Goal: Task Accomplishment & Management: Complete application form

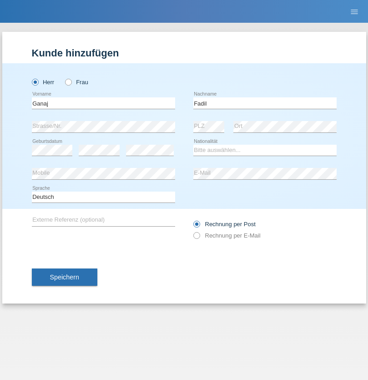
type input "Fadil"
select select "XK"
select select "C"
select select "11"
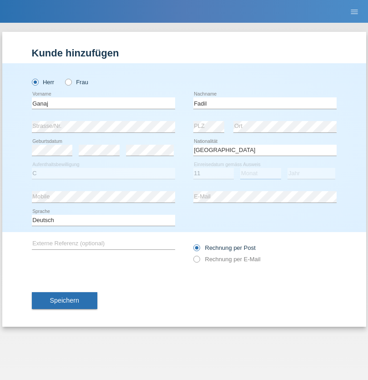
select select "08"
select select "2021"
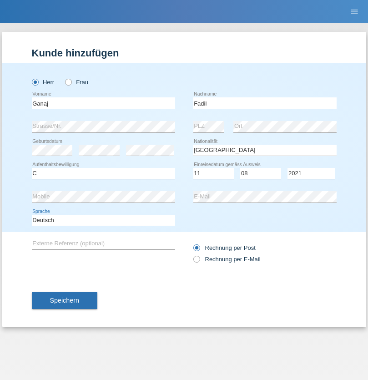
select select "en"
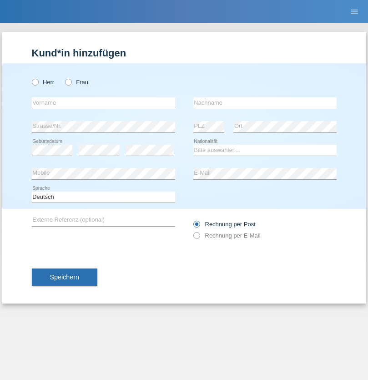
radio input "true"
click at [103, 103] on input "text" at bounding box center [103, 102] width 143 height 11
type input "Ibrahim"
click at [265, 103] on input "text" at bounding box center [264, 102] width 143 height 11
type input "Muja"
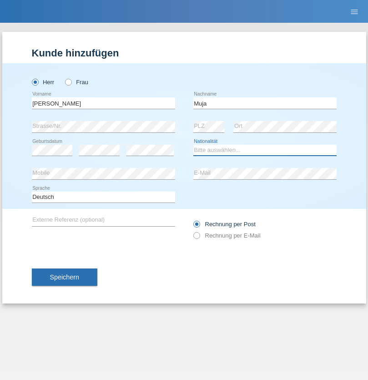
select select "XK"
select select "C"
select select "03"
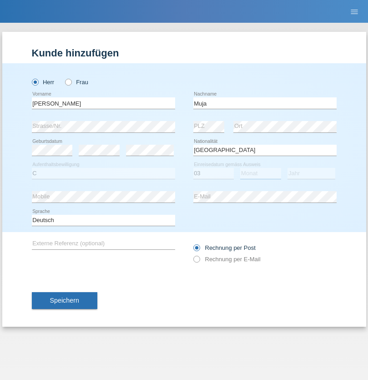
select select "07"
select select "2021"
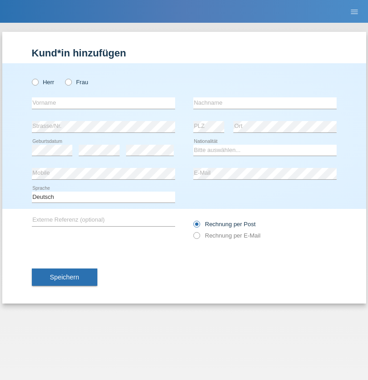
radio input "true"
click at [103, 103] on input "text" at bounding box center [103, 102] width 143 height 11
type input "[PERSON_NAME]"
click at [265, 103] on input "text" at bounding box center [264, 102] width 143 height 11
type input "Berger"
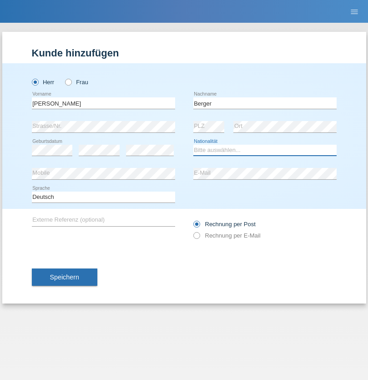
select select "CH"
radio input "true"
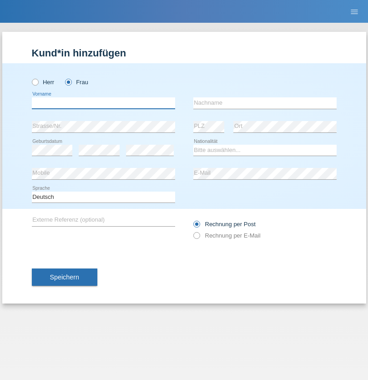
click at [103, 103] on input "text" at bounding box center [103, 102] width 143 height 11
type input "Teixeira da Silva Moço"
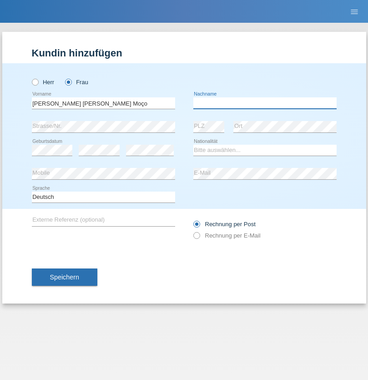
click at [265, 103] on input "text" at bounding box center [264, 102] width 143 height 11
type input "Paula"
select select "PT"
select select "C"
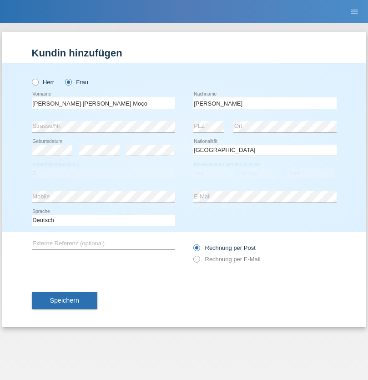
select select "28"
select select "03"
select select "2005"
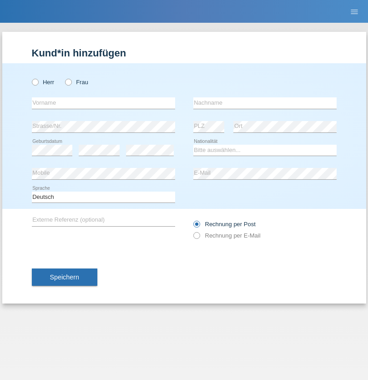
radio input "true"
click at [103, 103] on input "text" at bounding box center [103, 102] width 143 height 11
type input "Pewee"
click at [265, 103] on input "text" at bounding box center [264, 102] width 143 height 11
type input "Plastina"
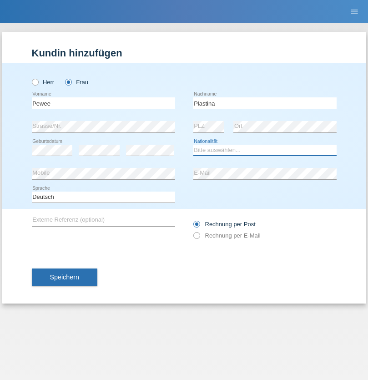
select select "PH"
select select "C"
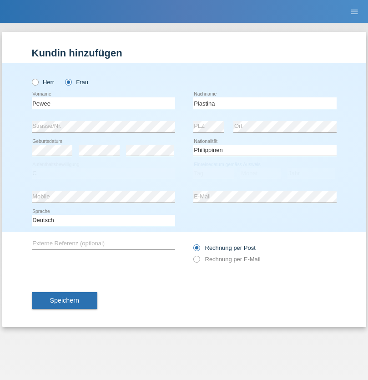
select select "04"
select select "08"
select select "1995"
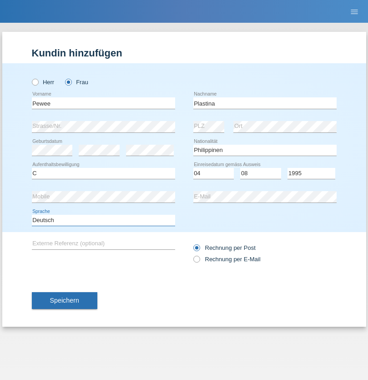
select select "en"
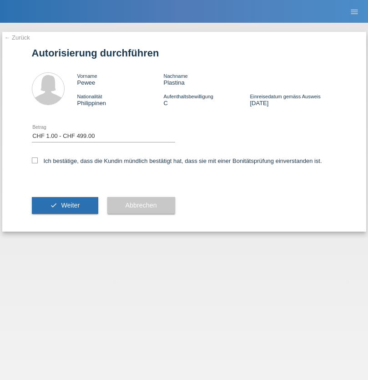
select select "1"
checkbox input "true"
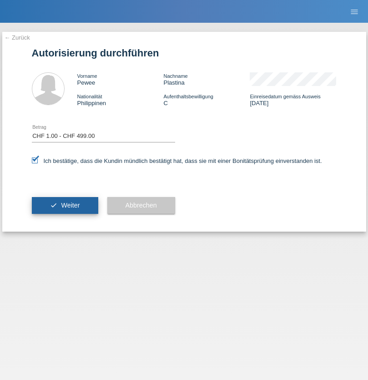
click at [65, 205] on span "Weiter" at bounding box center [70, 204] width 19 height 7
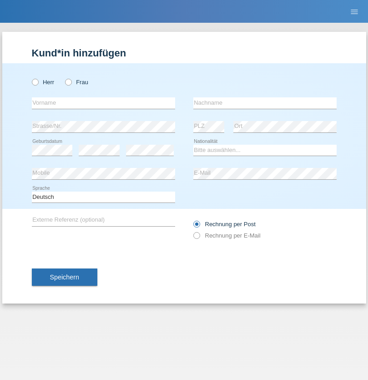
radio input "true"
click at [103, 103] on input "text" at bounding box center [103, 102] width 143 height 11
type input "Momand"
click at [265, 103] on input "text" at bounding box center [264, 102] width 143 height 11
type input "Azmat"
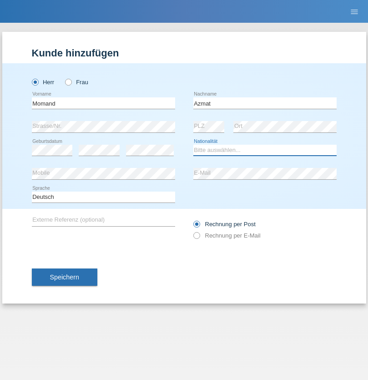
select select "CH"
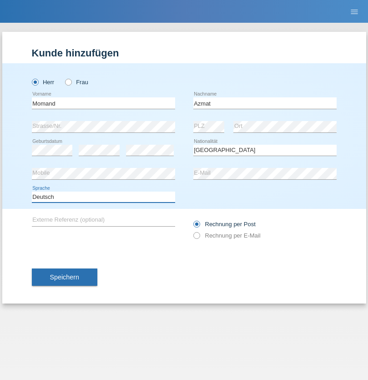
select select "en"
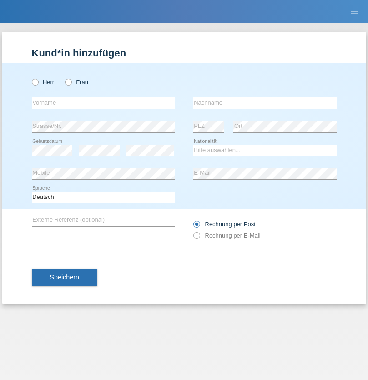
radio input "true"
click at [103, 103] on input "text" at bounding box center [103, 102] width 143 height 11
type input "Allan"
click at [265, 103] on input "text" at bounding box center [264, 102] width 143 height 11
type input "Theurillat"
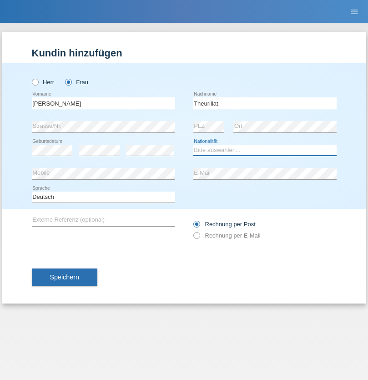
select select "CH"
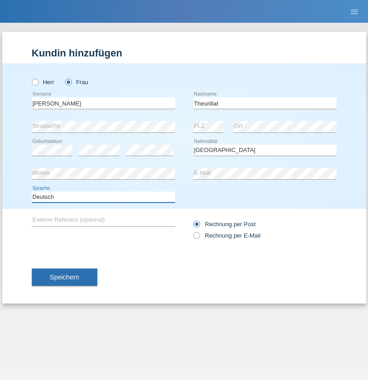
select select "en"
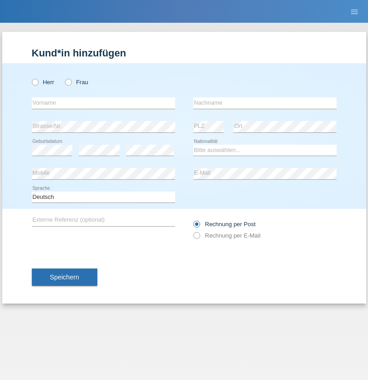
radio input "true"
click at [103, 103] on input "text" at bounding box center [103, 102] width 143 height 11
type input "Jack"
click at [265, 103] on input "text" at bounding box center [264, 102] width 143 height 11
type input "Graf"
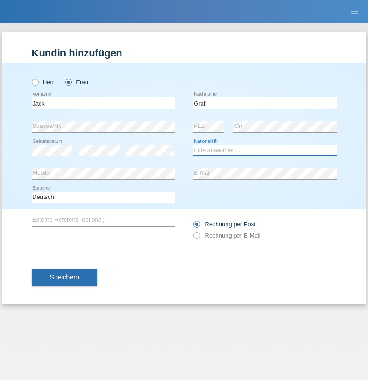
select select "CH"
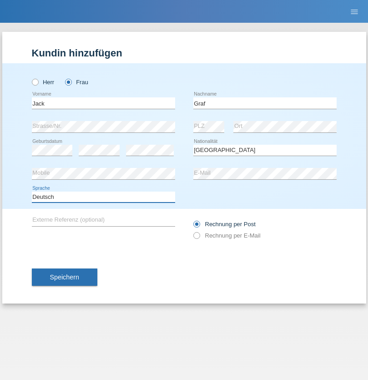
select select "en"
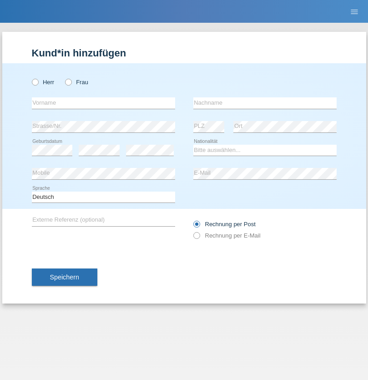
radio input "true"
click at [103, 103] on input "text" at bounding box center [103, 102] width 143 height 11
type input "Teklay"
click at [265, 103] on input "text" at bounding box center [264, 102] width 143 height 11
type input "Fiori"
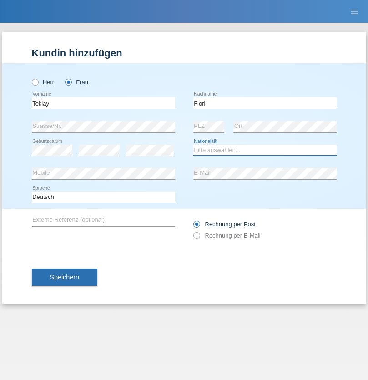
select select "ER"
select select "C"
select select "11"
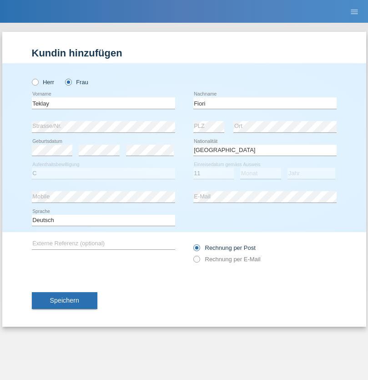
select select "08"
select select "2021"
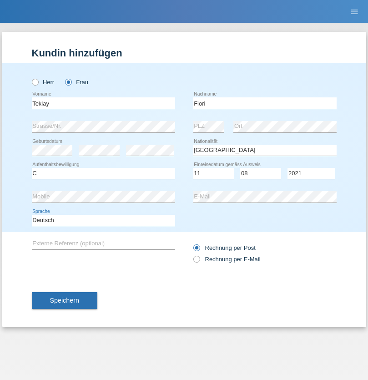
select select "en"
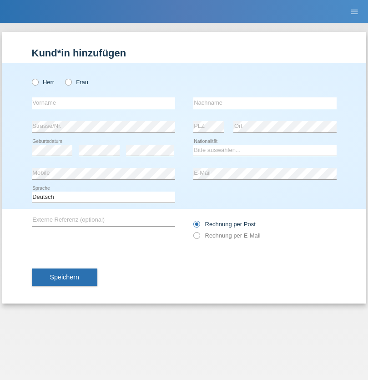
radio input "true"
click at [103, 103] on input "text" at bounding box center [103, 102] width 143 height 11
type input "Sadia"
click at [265, 103] on input "text" at bounding box center [264, 102] width 143 height 11
type input "Nejmaoui"
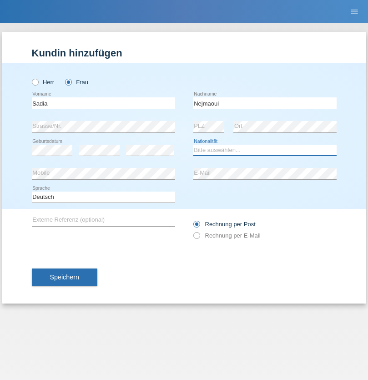
select select "MA"
select select "C"
select select "01"
select select "06"
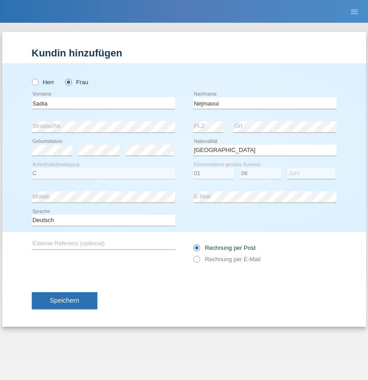
select select "1964"
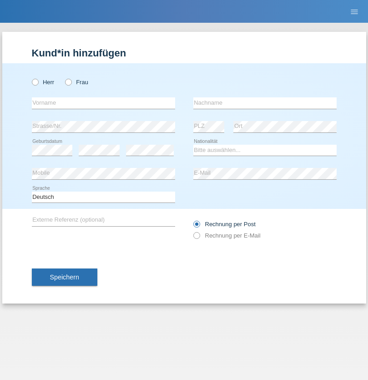
radio input "true"
click at [103, 103] on input "text" at bounding box center [103, 102] width 143 height 11
type input "[PERSON_NAME]"
click at [265, 103] on input "text" at bounding box center [264, 102] width 143 height 11
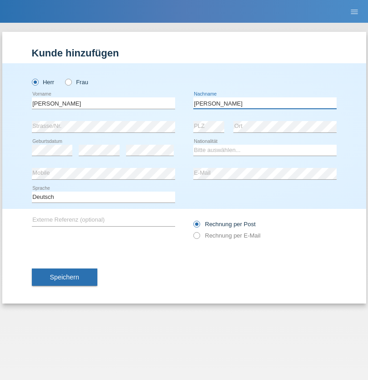
type input "[PERSON_NAME]"
select select "CH"
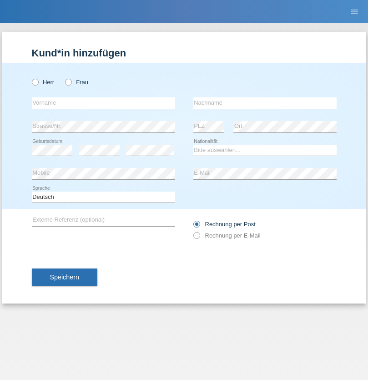
radio input "true"
click at [103, 103] on input "text" at bounding box center [103, 102] width 143 height 11
type input "Thivagaran"
click at [265, 103] on input "text" at bounding box center [264, 102] width 143 height 11
type input "Selvanayagam"
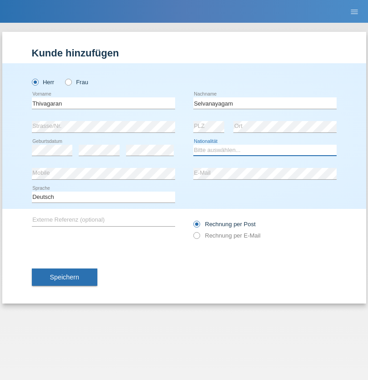
select select "LK"
select select "C"
select select "23"
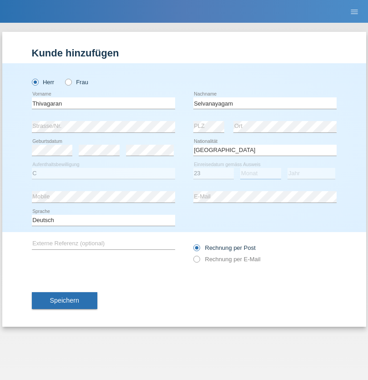
select select "03"
select select "2021"
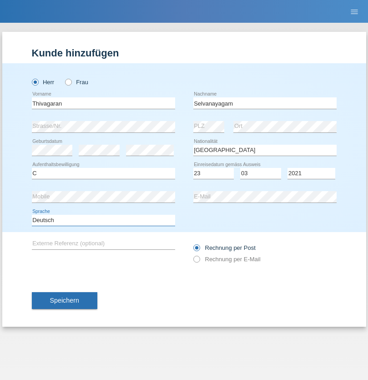
select select "en"
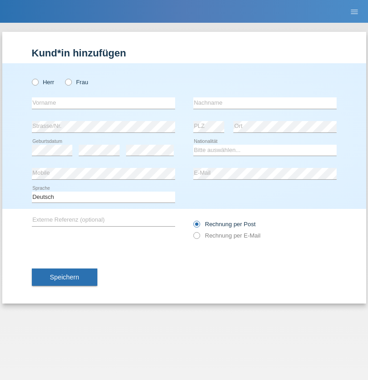
radio input "true"
click at [103, 103] on input "text" at bounding box center [103, 102] width 143 height 11
type input "[PERSON_NAME]"
click at [265, 103] on input "text" at bounding box center [264, 102] width 143 height 11
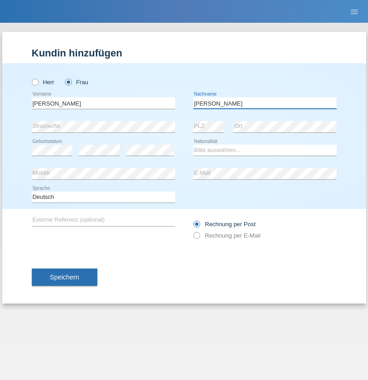
type input "[PERSON_NAME]"
select select "CH"
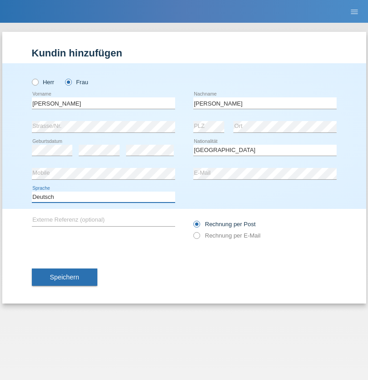
select select "en"
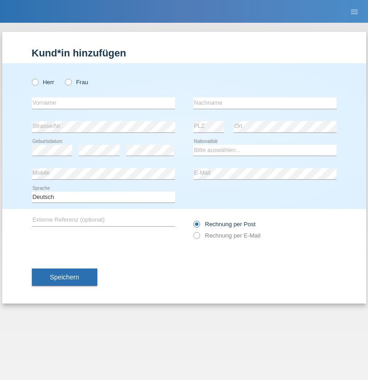
radio input "true"
click at [103, 103] on input "text" at bounding box center [103, 102] width 143 height 11
type input "Tymur"
click at [265, 103] on input "text" at bounding box center [264, 102] width 143 height 11
type input "Hunderchuk"
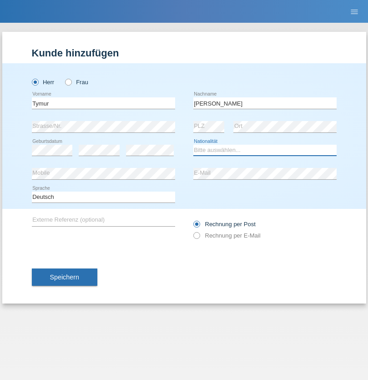
select select "UA"
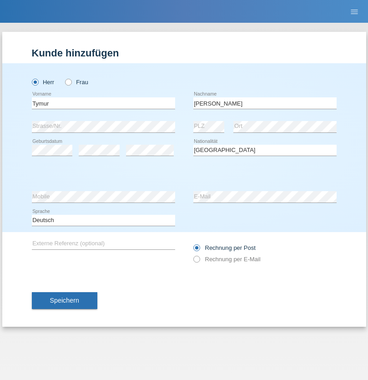
select select "C"
select select "20"
select select "08"
select select "2021"
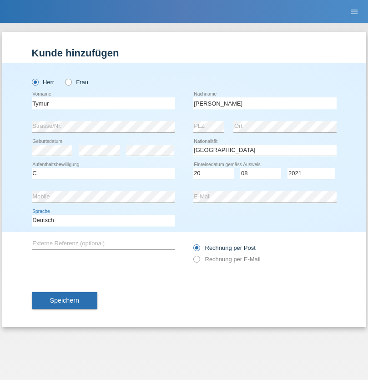
select select "en"
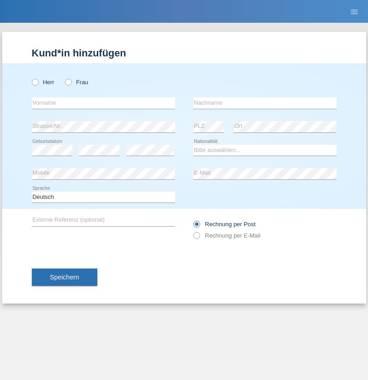
radio input "true"
click at [103, 103] on input "text" at bounding box center [103, 102] width 143 height 11
type input "Tymur"
click at [265, 103] on input "text" at bounding box center [264, 102] width 143 height 11
type input "Hunderchuj"
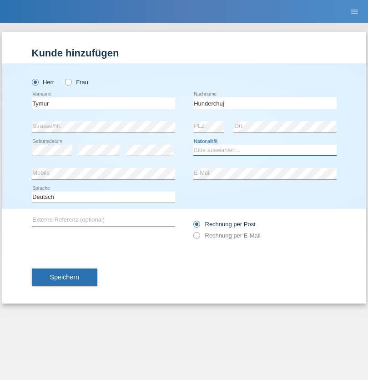
select select "UA"
select select "C"
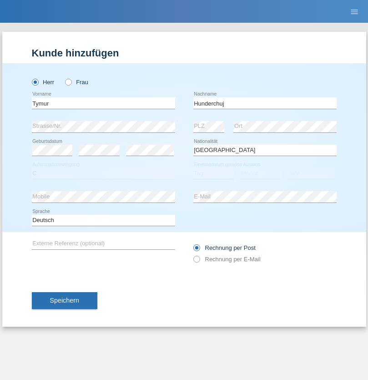
select select "20"
select select "08"
select select "2021"
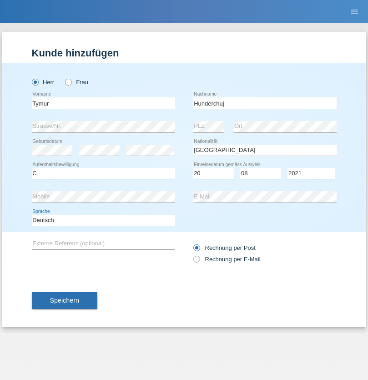
select select "en"
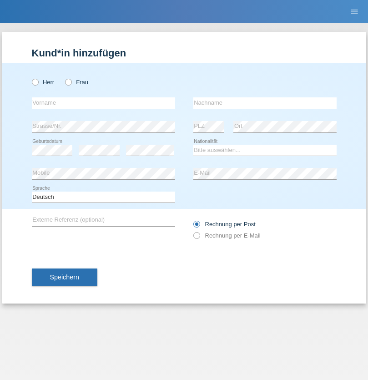
radio input "true"
click at [103, 103] on input "text" at bounding box center [103, 102] width 143 height 11
type input "Dominik"
click at [265, 103] on input "text" at bounding box center [264, 102] width 143 height 11
type input "Tropp"
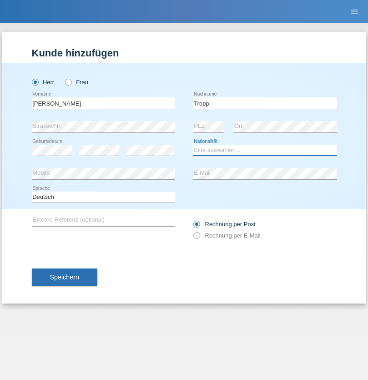
select select "SK"
select select "C"
select select "11"
select select "08"
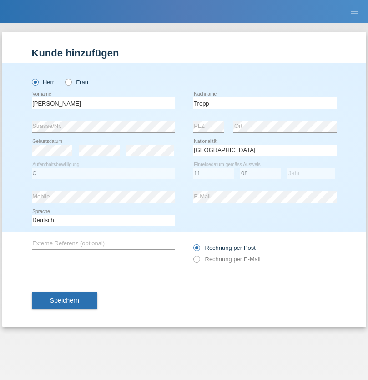
select select "2021"
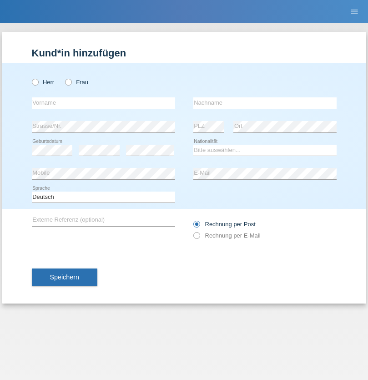
radio input "true"
click at [103, 103] on input "text" at bounding box center [103, 102] width 143 height 11
type input "[PERSON_NAME]"
click at [265, 103] on input "text" at bounding box center [264, 102] width 143 height 11
type input "Ringle"
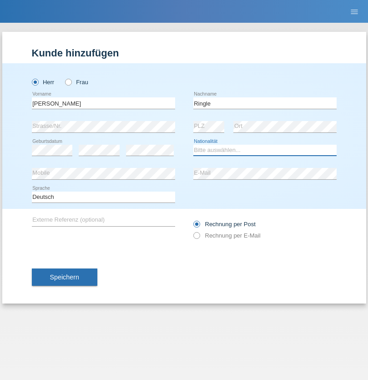
select select "DE"
select select "C"
select select "06"
select select "01"
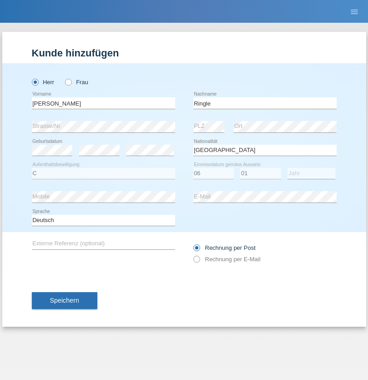
select select "2021"
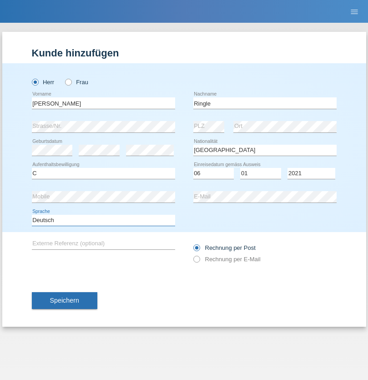
select select "en"
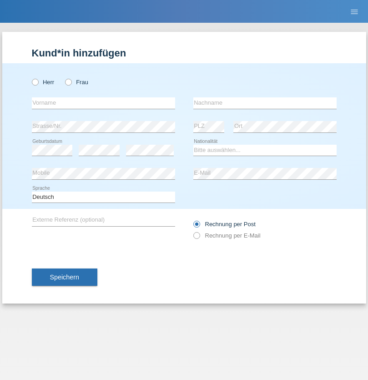
radio input "true"
click at [103, 103] on input "text" at bounding box center [103, 102] width 143 height 11
type input "Junior"
click at [265, 103] on input "text" at bounding box center [264, 102] width 143 height 11
type input "Mauricio"
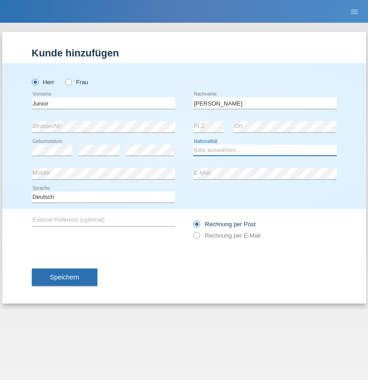
select select "CH"
radio input "true"
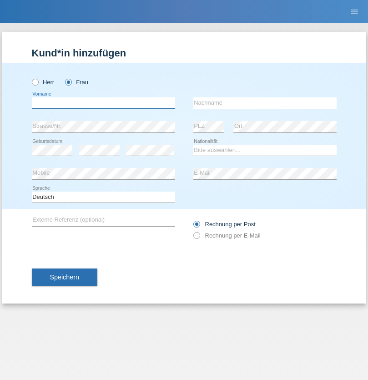
click at [103, 103] on input "text" at bounding box center [103, 102] width 143 height 11
type input "[PERSON_NAME] [PERSON_NAME]"
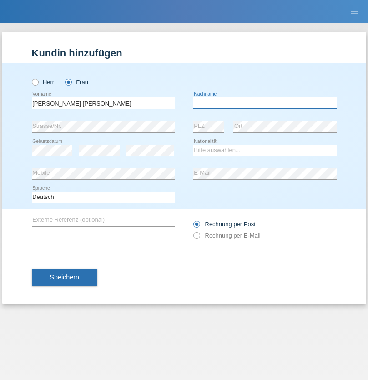
click at [265, 103] on input "text" at bounding box center [264, 102] width 143 height 11
type input "Knusel Campillo"
select select "CH"
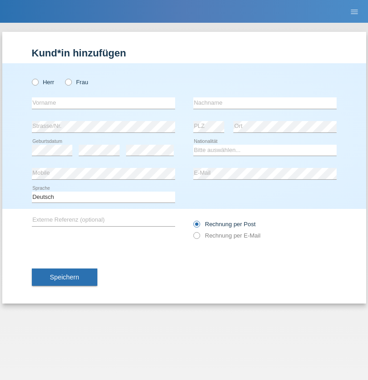
radio input "true"
click at [103, 103] on input "text" at bounding box center [103, 102] width 143 height 11
type input "Beqiri"
click at [265, 103] on input "text" at bounding box center [264, 102] width 143 height 11
type input "Shpresa"
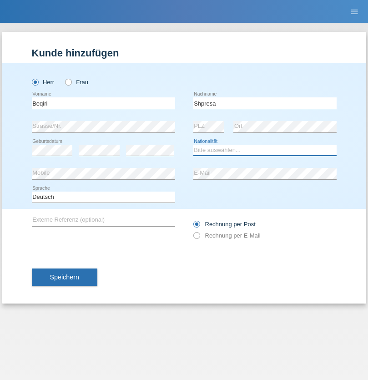
select select "XK"
select select "C"
select select "08"
select select "02"
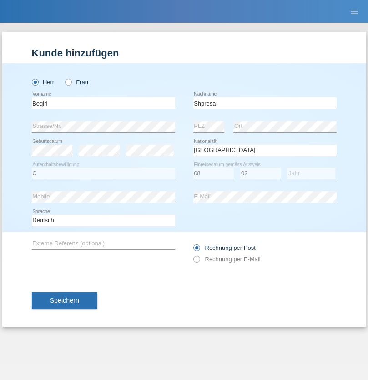
select select "1979"
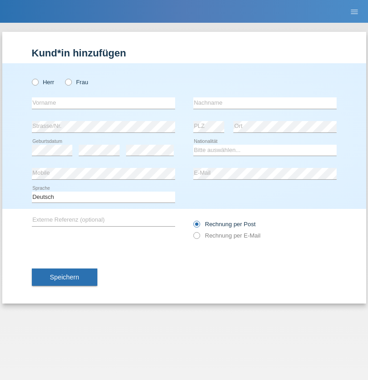
radio input "true"
click at [103, 103] on input "text" at bounding box center [103, 102] width 143 height 11
type input "[PERSON_NAME]"
click at [265, 103] on input "text" at bounding box center [264, 102] width 143 height 11
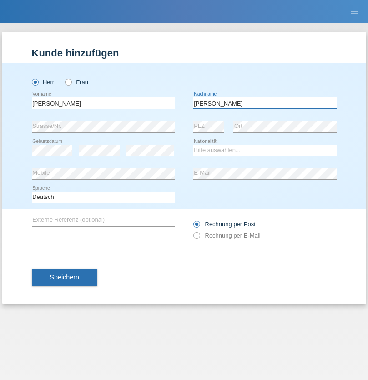
type input "[PERSON_NAME]"
select select "CH"
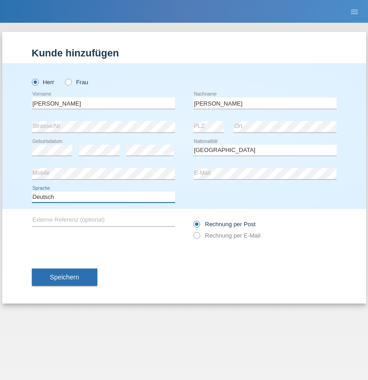
select select "en"
